Goal: Task Accomplishment & Management: Manage account settings

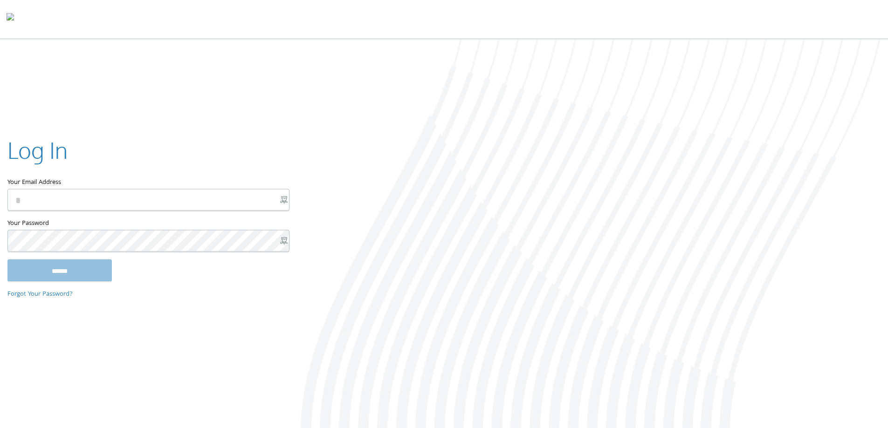
type input "**********"
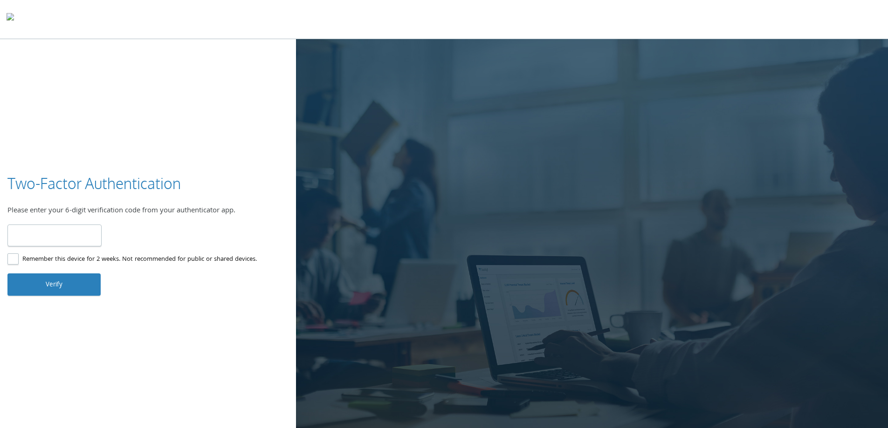
click at [53, 231] on input "number" at bounding box center [54, 236] width 94 height 22
type input "******"
click at [63, 277] on button "Verify" at bounding box center [53, 285] width 93 height 22
